Goal: Task Accomplishment & Management: Complete application form

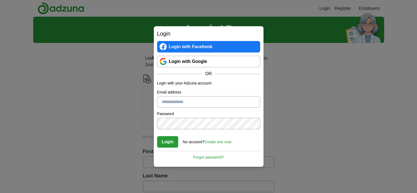
click at [188, 64] on link "Login with Google" at bounding box center [208, 62] width 103 height 12
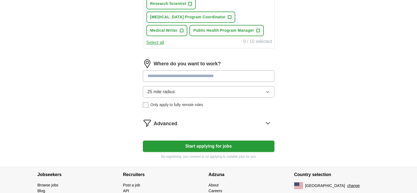
scroll to position [276, 0]
click at [267, 122] on icon at bounding box center [268, 123] width 4 height 2
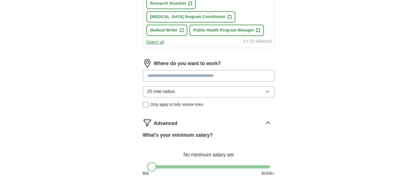
drag, startPoint x: 335, startPoint y: 114, endPoint x: 399, endPoint y: 75, distance: 74.9
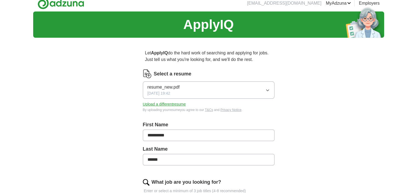
scroll to position [0, 0]
